Goal: Find contact information: Obtain details needed to contact an individual or organization

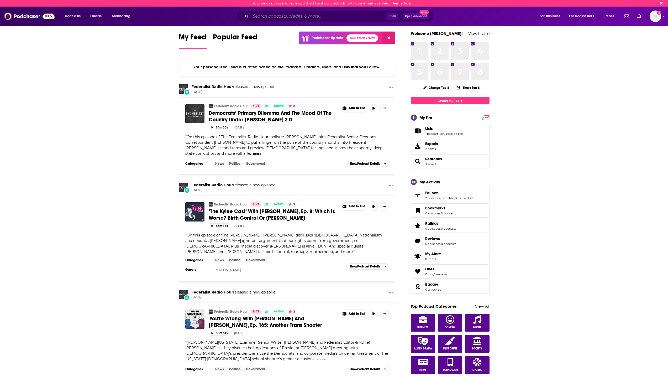
click at [267, 18] on input "Search podcasts, credits, & more..." at bounding box center [318, 16] width 135 height 8
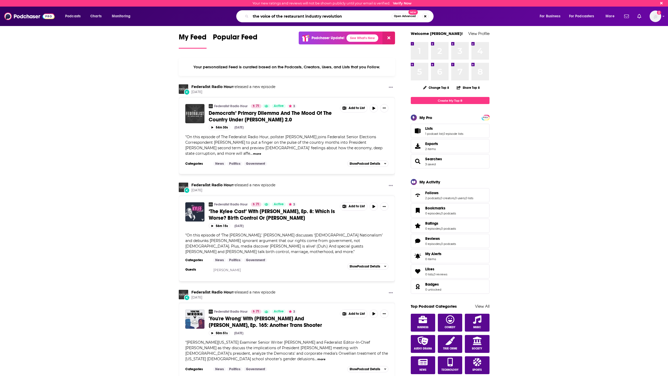
type input "the voice of the restaurant industry revolution"
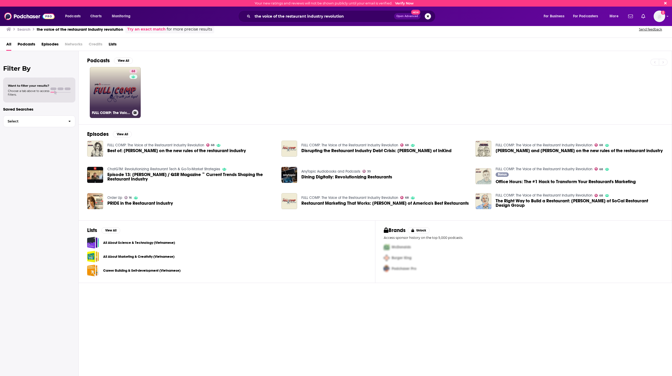
click at [128, 88] on link "68 FULL COMP: The Voice of the Restaurant Industry Revolution" at bounding box center [115, 92] width 51 height 51
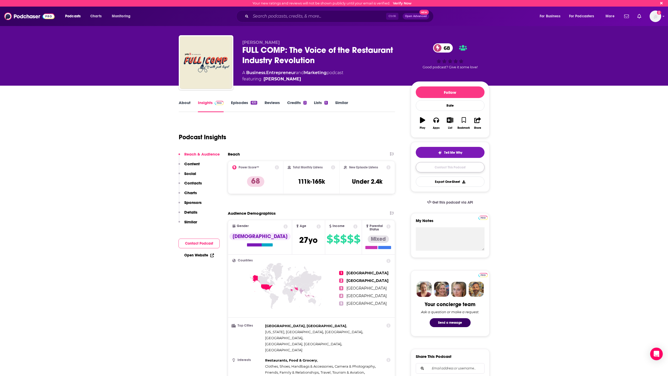
click at [431, 168] on link "Contact This Podcast" at bounding box center [450, 167] width 69 height 10
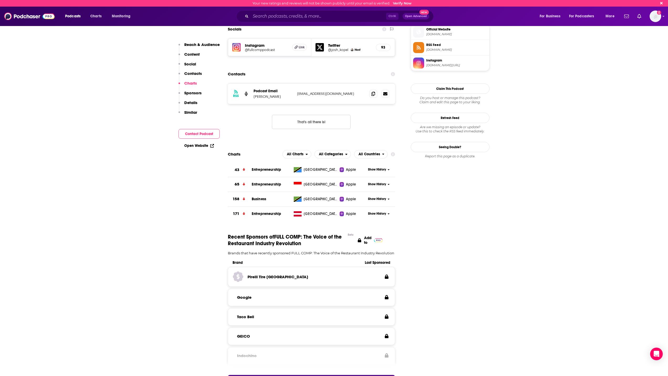
scroll to position [469, 0]
click at [373, 92] on icon at bounding box center [373, 94] width 4 height 4
click at [298, 17] on input "Search podcasts, credits, & more..." at bounding box center [318, 16] width 135 height 8
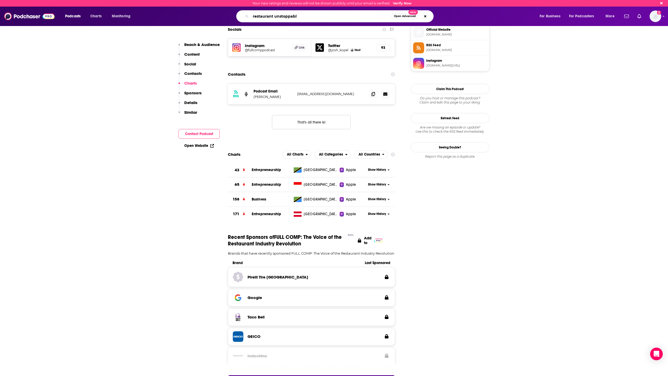
type input "restaurant unstoppable"
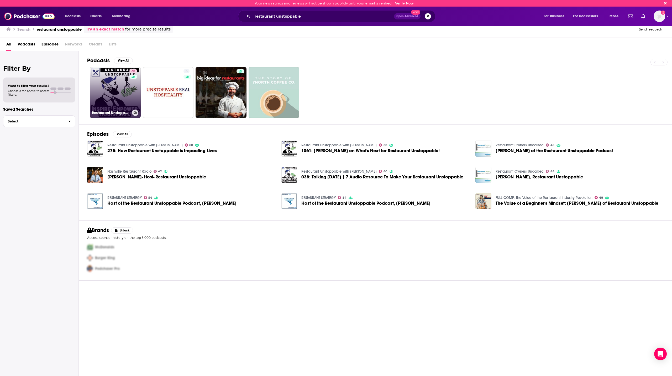
click at [129, 98] on div "60" at bounding box center [133, 89] width 9 height 40
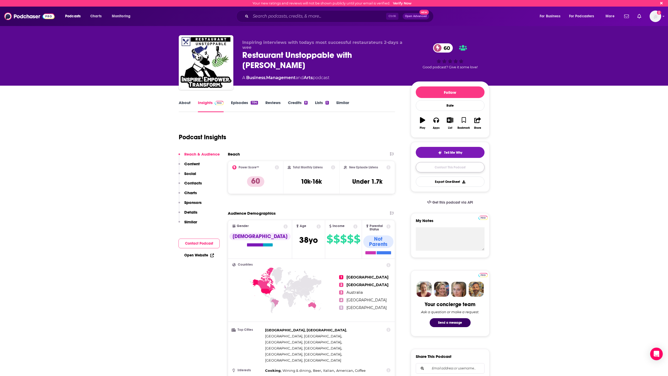
click at [439, 168] on link "Contact This Podcast" at bounding box center [450, 167] width 69 height 10
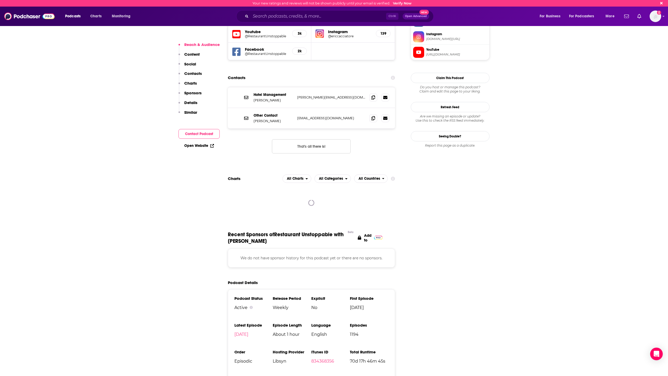
scroll to position [469, 0]
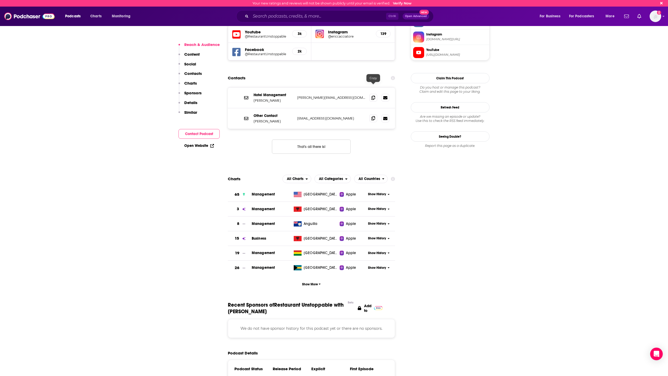
click at [371, 116] on icon at bounding box center [373, 118] width 4 height 4
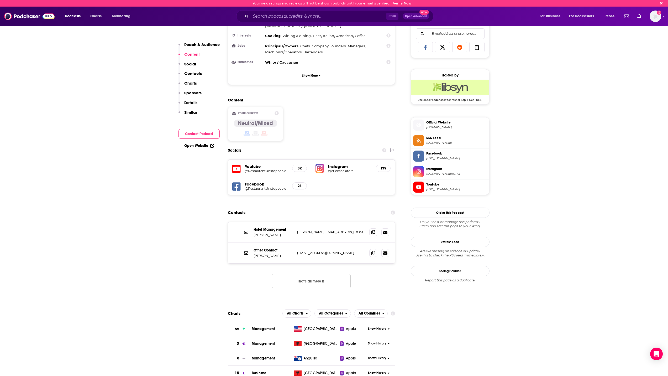
scroll to position [342, 0]
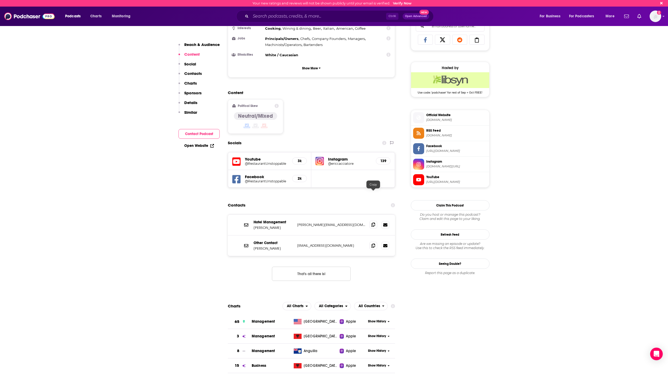
click at [375, 222] on icon at bounding box center [373, 224] width 4 height 4
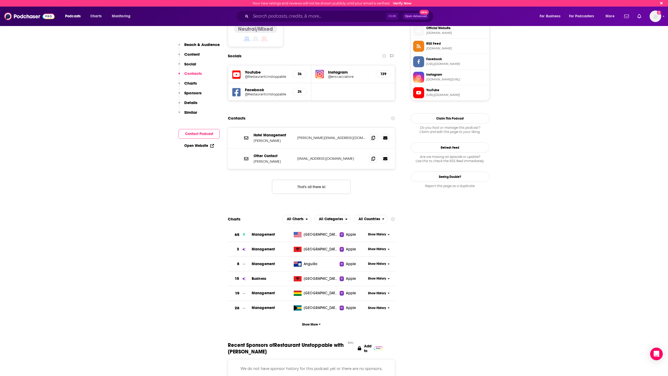
scroll to position [429, 0]
click at [303, 20] on div "Ctrl K Open Advanced New" at bounding box center [334, 16] width 197 height 12
click at [298, 18] on input "Search podcasts, credits, & more..." at bounding box center [318, 16] width 135 height 8
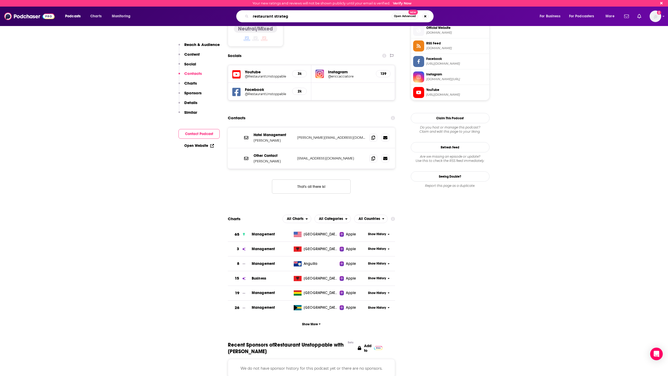
type input "restaurant strategy"
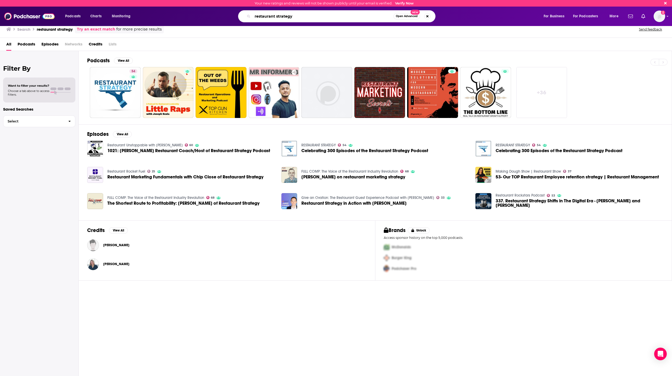
click at [309, 12] on input "restaurant strategy" at bounding box center [323, 16] width 141 height 8
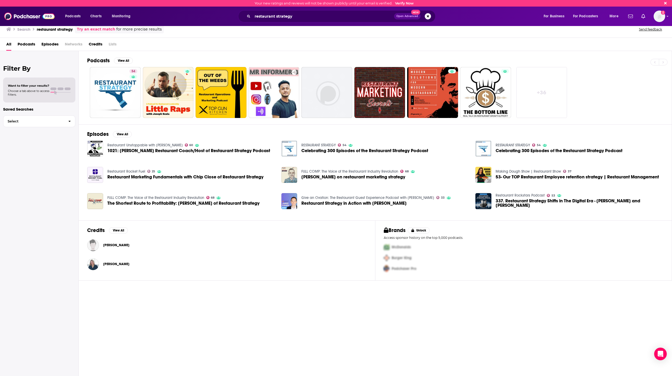
click at [258, 200] on div "FULL COMP: The Voice of the Restaurant Industry Revolution 68 The Shortest Rout…" at bounding box center [181, 201] width 188 height 16
click at [127, 96] on link "54 RESTAURANT STRATEGY" at bounding box center [115, 92] width 51 height 51
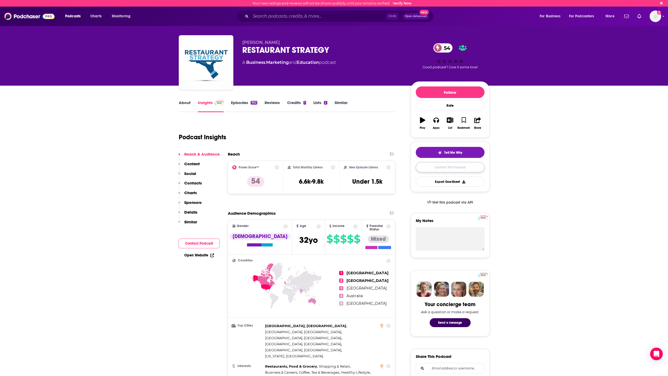
click at [430, 164] on link "Contact This Podcast" at bounding box center [450, 167] width 69 height 10
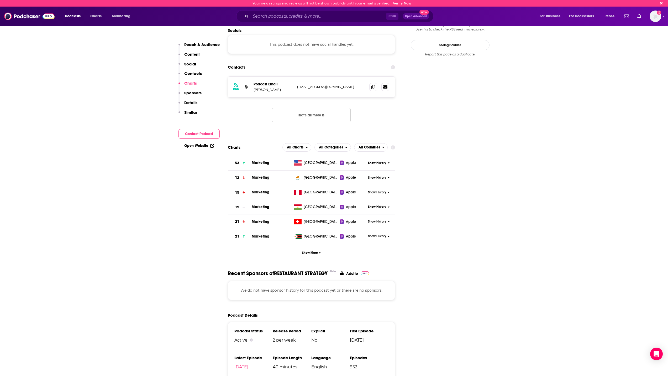
scroll to position [465, 0]
click at [373, 85] on icon at bounding box center [373, 87] width 4 height 4
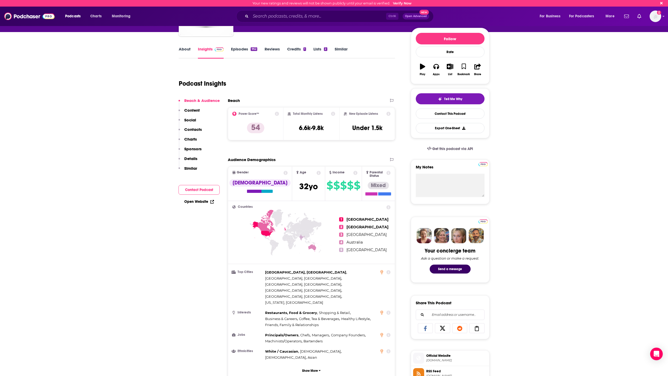
scroll to position [0, 0]
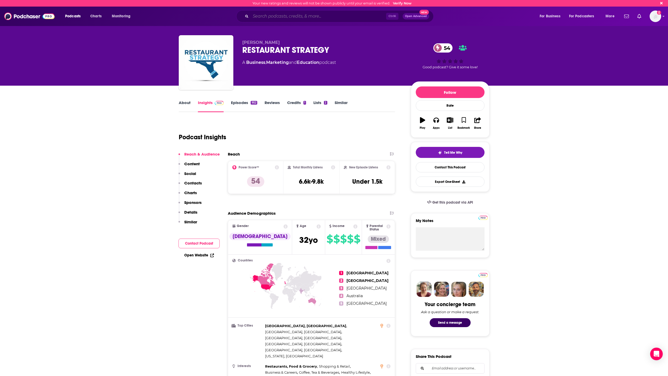
click at [249, 22] on div "Ctrl K Open Advanced New" at bounding box center [339, 16] width 197 height 12
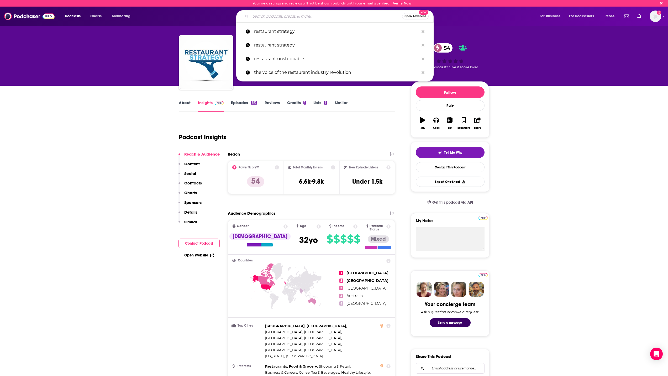
click at [116, 72] on div "[PERSON_NAME] RESTAURANT STRATEGY 54 A Business , Marketing and Education podca…" at bounding box center [334, 43] width 668 height 86
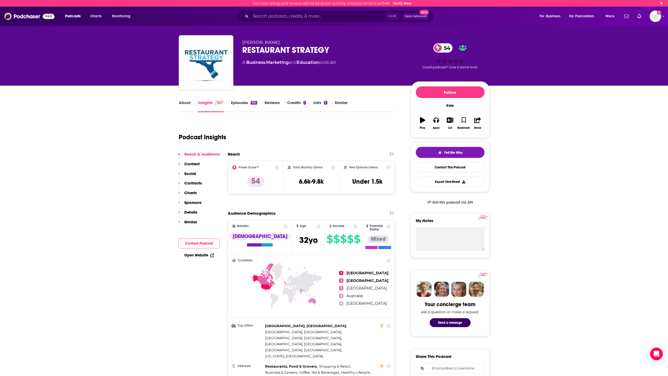
click at [290, 121] on div "Podcast Insights" at bounding box center [285, 133] width 212 height 27
